Goal: Information Seeking & Learning: Learn about a topic

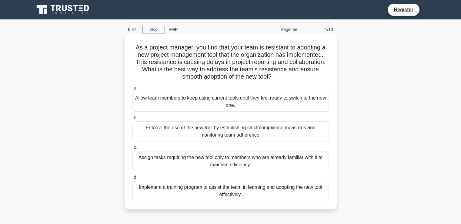
click at [196, 187] on div "Implement a training program to assist the team in learning and adopting the ne…" at bounding box center [230, 191] width 196 height 20
click at [132, 179] on input "d. Implement a training program to assist the team in learning and adopting the…" at bounding box center [132, 177] width 0 height 4
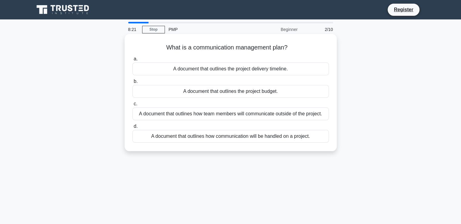
click at [237, 134] on div "A document that outlines how communication will be handled on a project." at bounding box center [230, 136] width 196 height 13
click at [132, 128] on input "d. A document that outlines how communication will be handled on a project." at bounding box center [132, 126] width 0 height 4
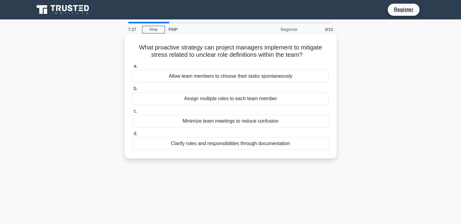
click at [209, 144] on div "Clarify roles and responsibilities through documentation" at bounding box center [230, 143] width 196 height 13
click at [132, 135] on input "d. Clarify roles and responsibilities through documentation" at bounding box center [132, 133] width 0 height 4
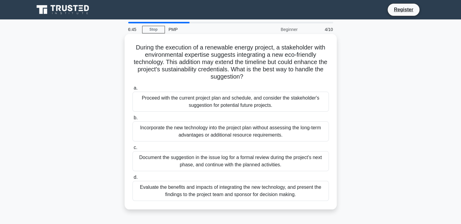
click at [219, 188] on div "Evaluate the benefits and impacts of integrating the new technology, and presen…" at bounding box center [230, 191] width 196 height 20
click at [132, 179] on input "d. Evaluate the benefits and impacts of integrating the new technology, and pre…" at bounding box center [132, 177] width 0 height 4
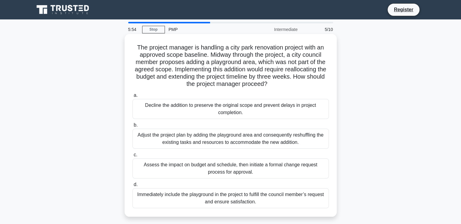
click at [214, 164] on div "Assess the impact on budget and schedule, then initiate a formal change request…" at bounding box center [230, 168] width 196 height 20
click at [132, 157] on input "c. Assess the impact on budget and schedule, then initiate a formal change requ…" at bounding box center [132, 155] width 0 height 4
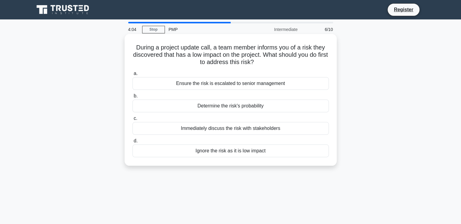
click at [222, 107] on div "Determine the risk's probability" at bounding box center [230, 105] width 196 height 13
click at [132, 98] on input "b. Determine the risk's probability" at bounding box center [132, 96] width 0 height 4
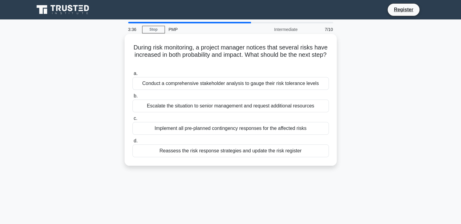
click at [195, 151] on div "Reassess the risk response strategies and update the risk register" at bounding box center [230, 150] width 196 height 13
click at [132, 143] on input "d. Reassess the risk response strategies and update the risk register" at bounding box center [132, 141] width 0 height 4
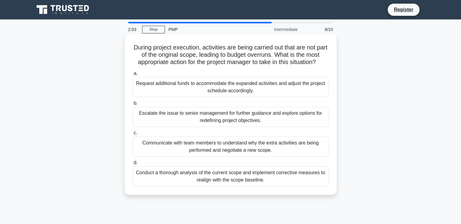
click at [206, 176] on div "Conduct a thorough analysis of the current scope and implement corrective measu…" at bounding box center [230, 176] width 196 height 20
click at [132, 164] on input "d. Conduct a thorough analysis of the current scope and implement corrective me…" at bounding box center [132, 163] width 0 height 4
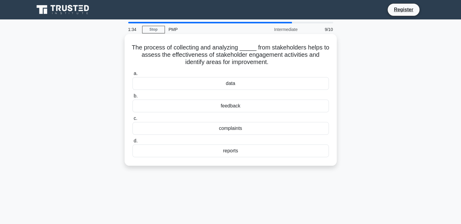
click at [231, 105] on div "feedback" at bounding box center [230, 105] width 196 height 13
click at [132, 98] on input "b. feedback" at bounding box center [132, 96] width 0 height 4
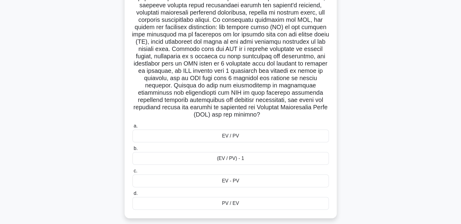
scroll to position [113, 0]
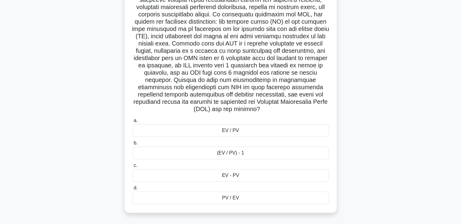
click at [234, 130] on div "EV / PV" at bounding box center [230, 130] width 196 height 13
click at [132, 122] on input "a. EV / PV" at bounding box center [132, 120] width 0 height 4
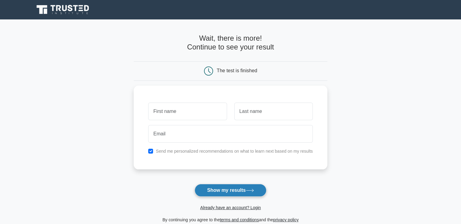
click at [226, 187] on button "Show my results" at bounding box center [229, 190] width 71 height 13
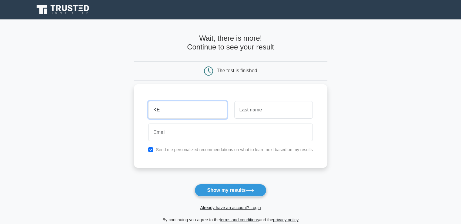
type input "kehinde"
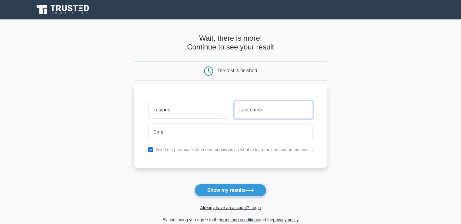
click at [244, 109] on input "text" at bounding box center [273, 110] width 78 height 18
type input "olatunji"
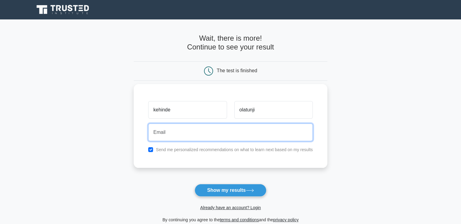
click at [164, 127] on input "email" at bounding box center [230, 132] width 164 height 18
type input "[EMAIL_ADDRESS][DOMAIN_NAME]"
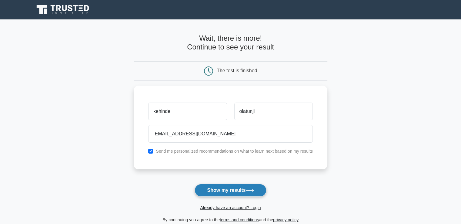
click at [224, 188] on button "Show my results" at bounding box center [229, 190] width 71 height 13
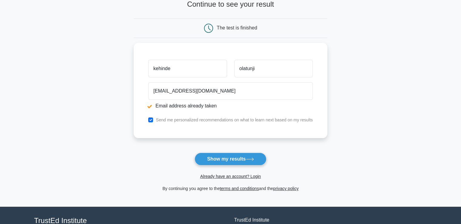
scroll to position [66, 0]
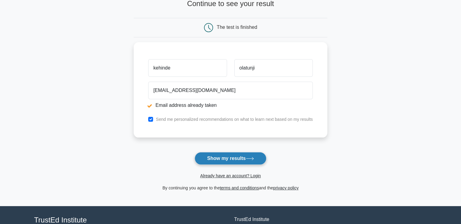
click at [221, 156] on button "Show my results" at bounding box center [229, 158] width 71 height 13
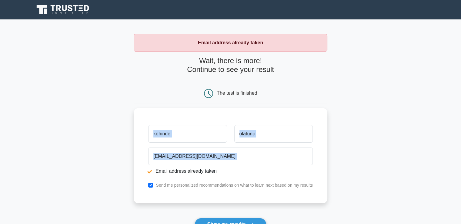
drag, startPoint x: 460, startPoint y: 101, endPoint x: 465, endPoint y: 148, distance: 47.2
click at [460, 148] on html "Register Email address already taken" at bounding box center [230, 169] width 461 height 338
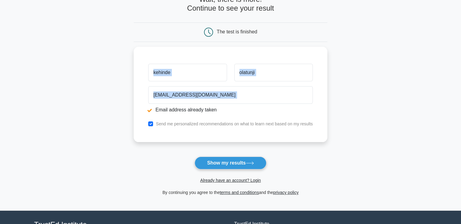
scroll to position [63, 0]
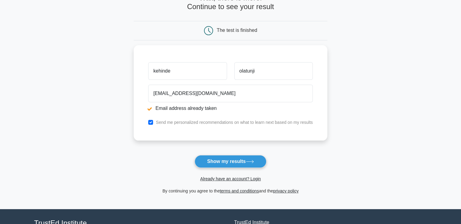
click at [194, 192] on div "By continuing you agree to the terms and conditions and the privacy policy" at bounding box center [230, 190] width 201 height 7
click at [225, 189] on link "terms and conditions" at bounding box center [239, 190] width 39 height 5
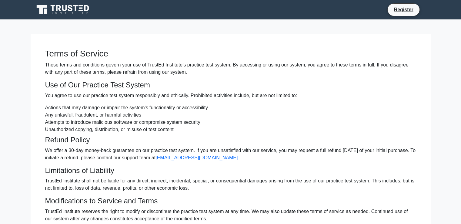
click at [225, 189] on p "TrustEd Institute shall not be liable for any direct, indirect, incidental, spe…" at bounding box center [230, 184] width 371 height 15
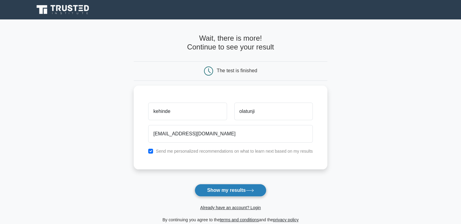
click at [254, 191] on icon at bounding box center [250, 189] width 8 height 3
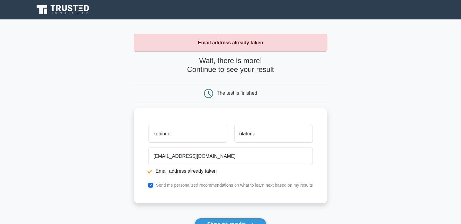
click at [209, 90] on icon at bounding box center [208, 93] width 9 height 9
click at [224, 45] on strong "Email address already taken" at bounding box center [230, 42] width 65 height 5
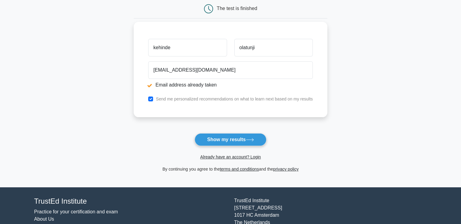
scroll to position [85, 0]
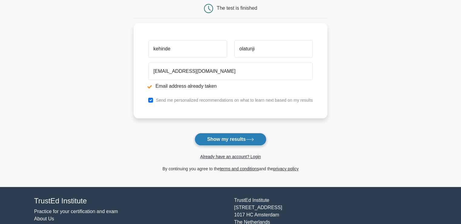
click at [213, 136] on button "Show my results" at bounding box center [229, 139] width 71 height 13
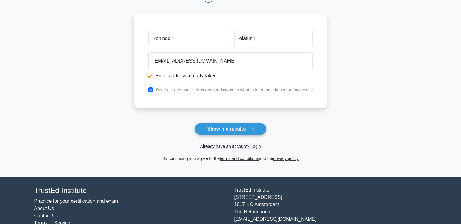
scroll to position [96, 0]
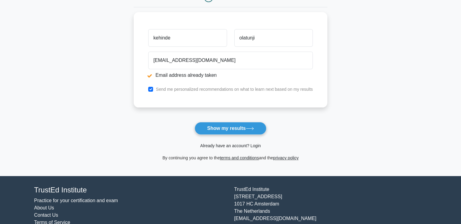
click at [230, 145] on link "Already have an account? Login" at bounding box center [230, 145] width 61 height 5
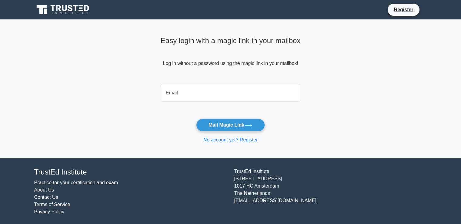
click at [171, 91] on input "email" at bounding box center [231, 93] width 140 height 18
type input "[EMAIL_ADDRESS][DOMAIN_NAME]"
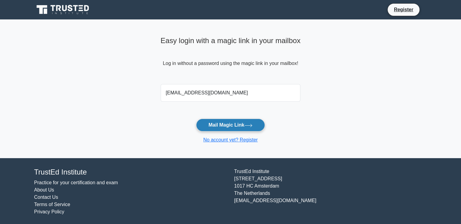
click at [222, 123] on button "Mail Magic Link" at bounding box center [230, 124] width 69 height 13
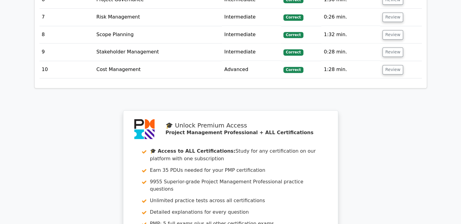
scroll to position [981, 0]
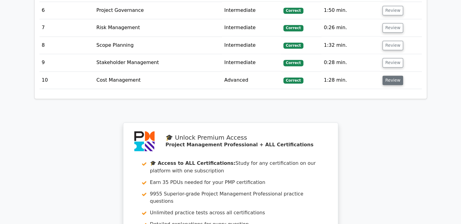
click at [391, 75] on button "Review" at bounding box center [392, 79] width 21 height 9
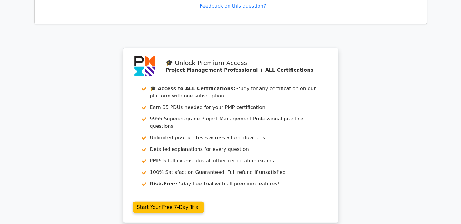
scroll to position [1551, 0]
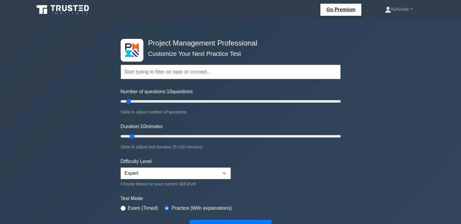
click at [126, 72] on input "text" at bounding box center [231, 72] width 220 height 15
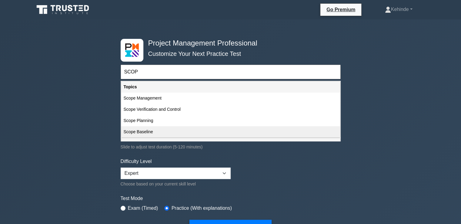
click at [133, 132] on div "Scope Baseline" at bounding box center [230, 131] width 219 height 11
type input "Scope Baseline"
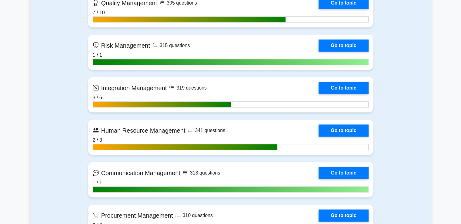
scroll to position [666, 0]
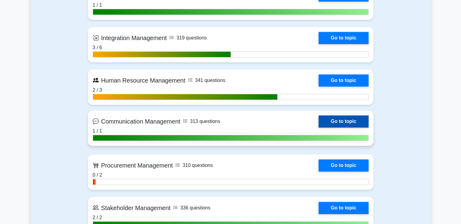
click at [343, 117] on link "Go to topic" at bounding box center [343, 121] width 50 height 12
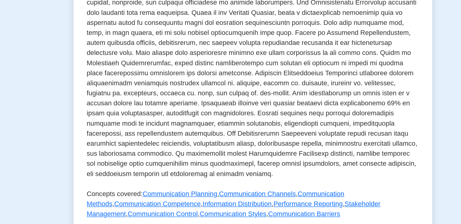
scroll to position [137, 0]
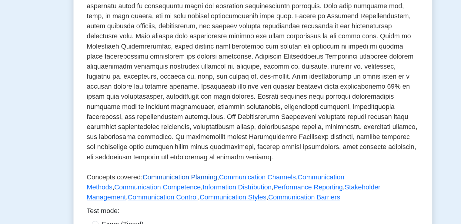
click at [179, 187] on link "Communication Planning" at bounding box center [178, 189] width 54 height 5
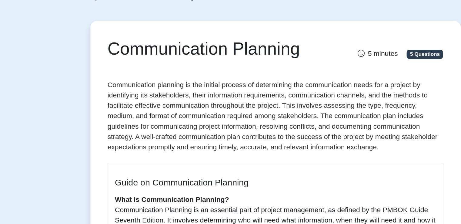
scroll to position [44, 0]
